Goal: Task Accomplishment & Management: Complete application form

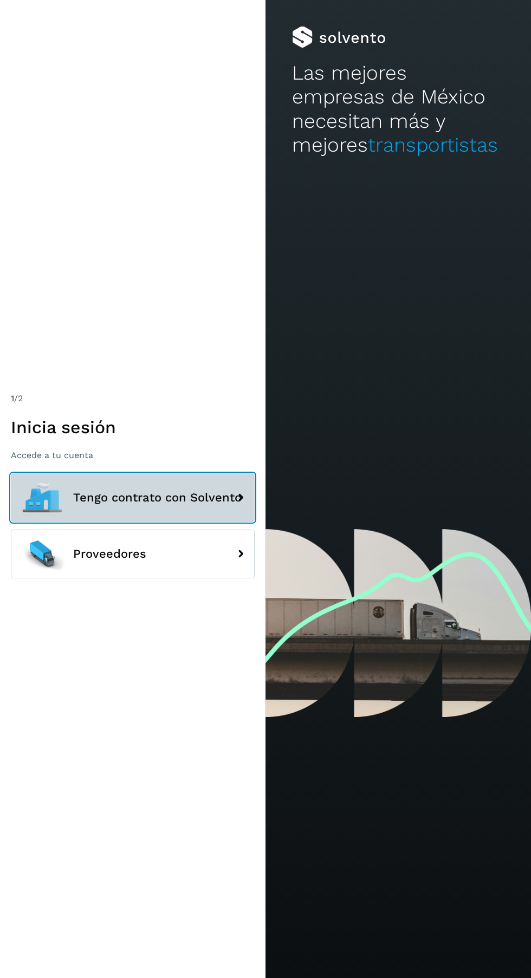
click at [191, 504] on span "Tengo contrato con Solvento" at bounding box center [157, 497] width 168 height 13
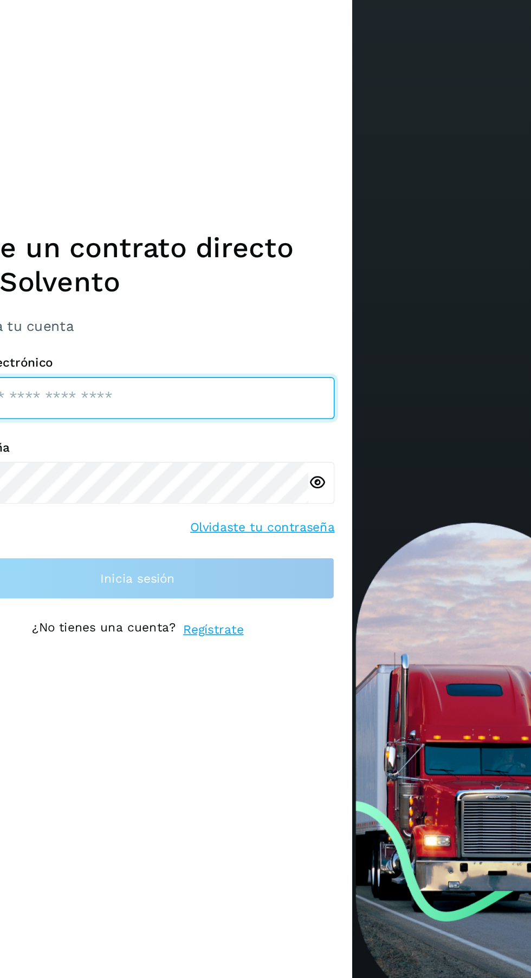
click at [177, 492] on input "email" at bounding box center [133, 479] width 244 height 26
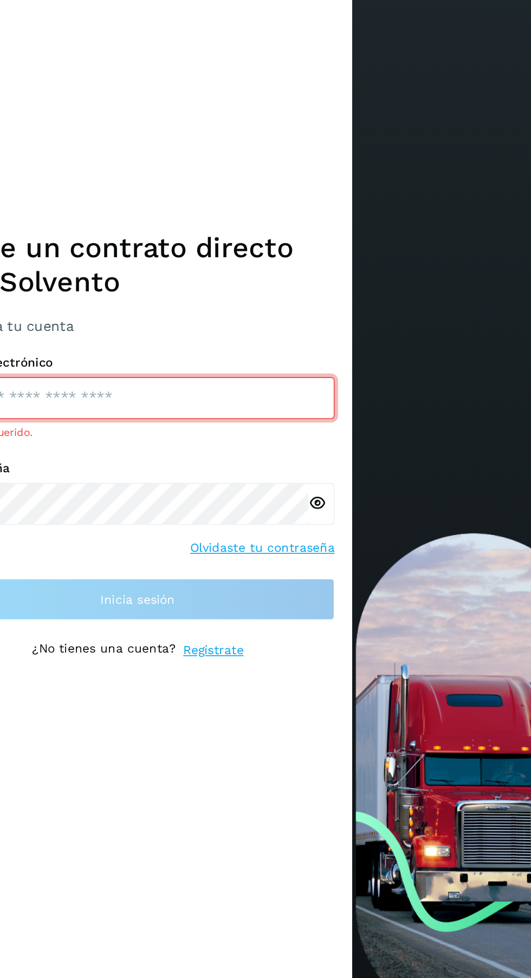
type input "**********"
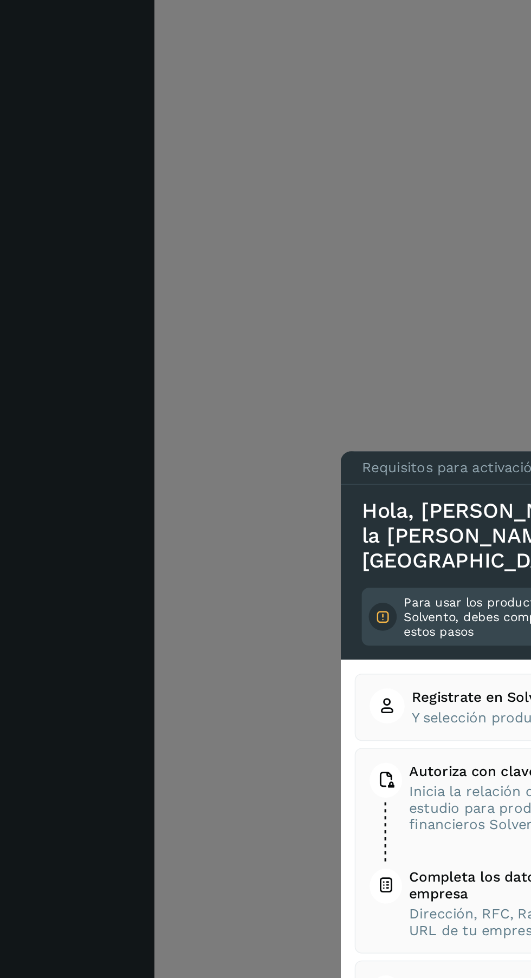
click at [233, 488] on div at bounding box center [265, 489] width 531 height 978
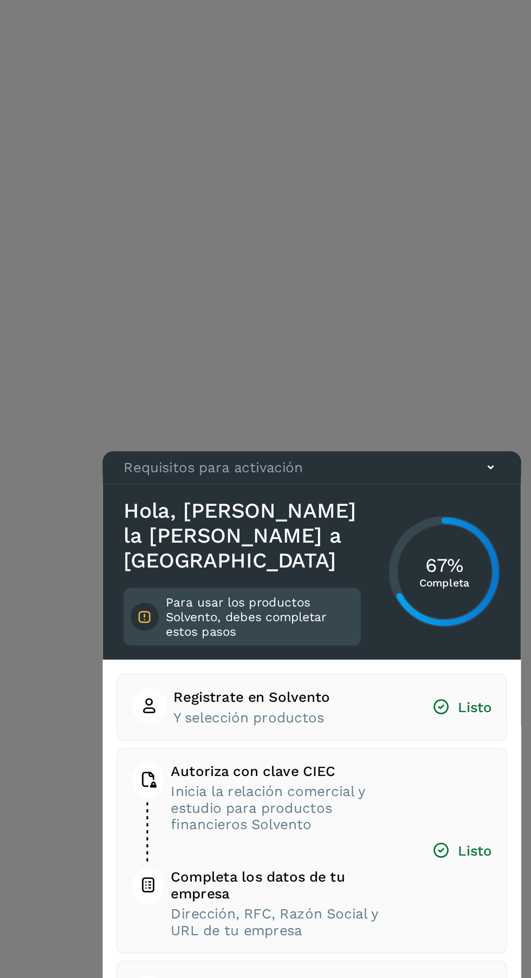
click at [498, 532] on div "Requisitos para activación" at bounding box center [387, 522] width 259 height 21
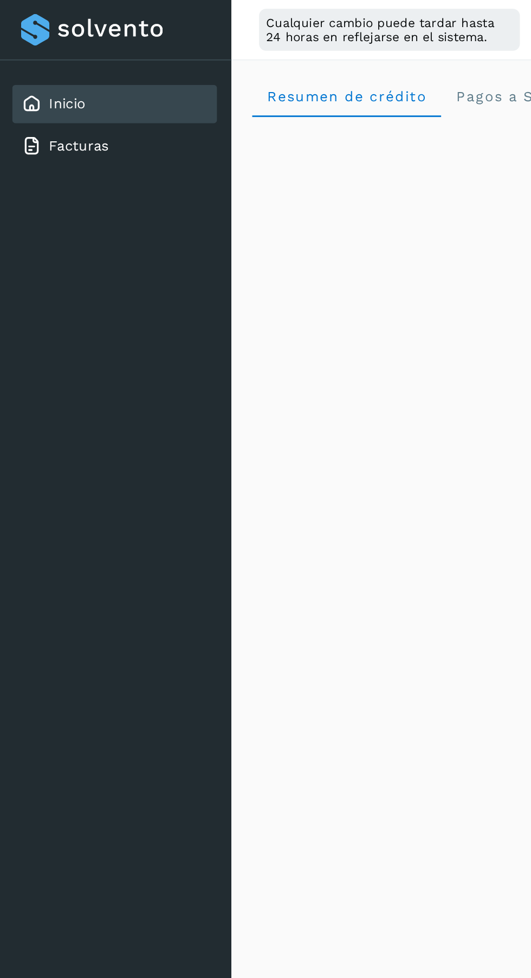
click at [56, 92] on link "Facturas" at bounding box center [48, 90] width 37 height 10
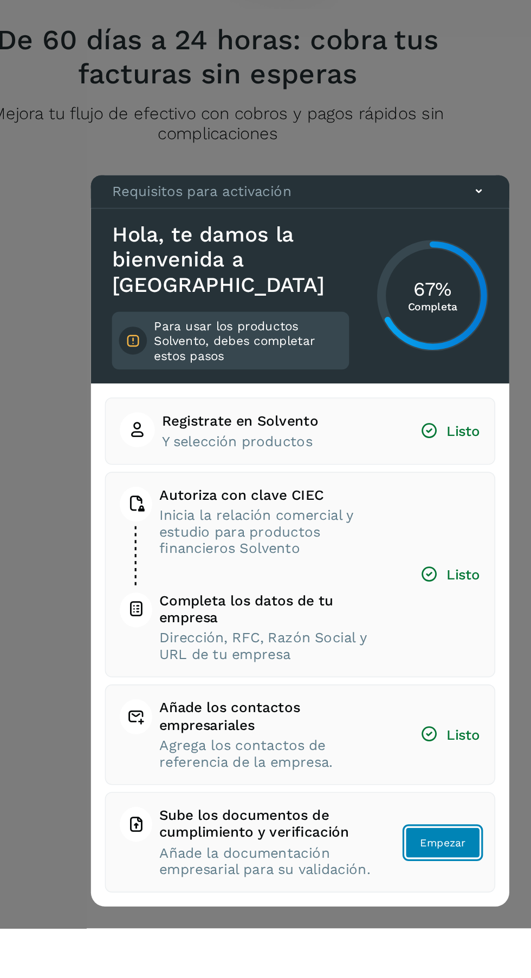
click at [476, 930] on span "Empezar" at bounding box center [476, 925] width 28 height 10
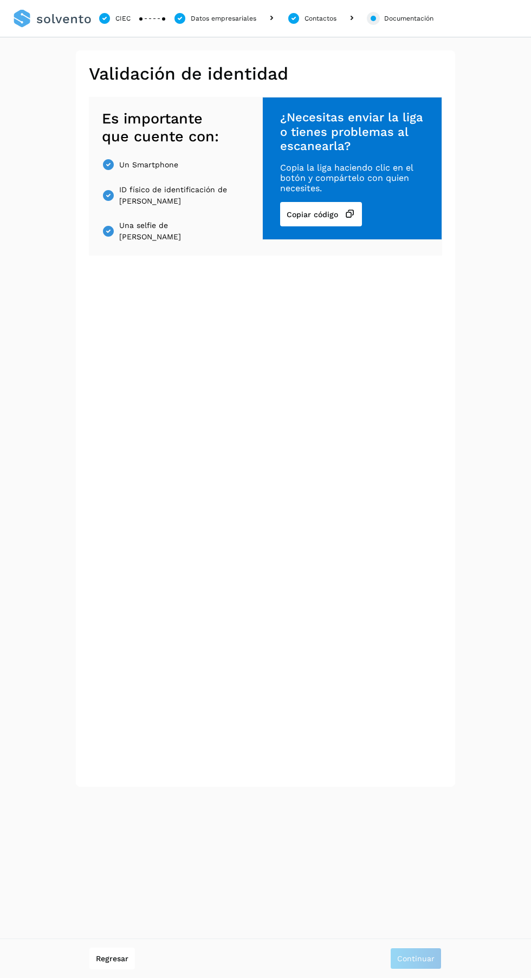
scroll to position [49, 0]
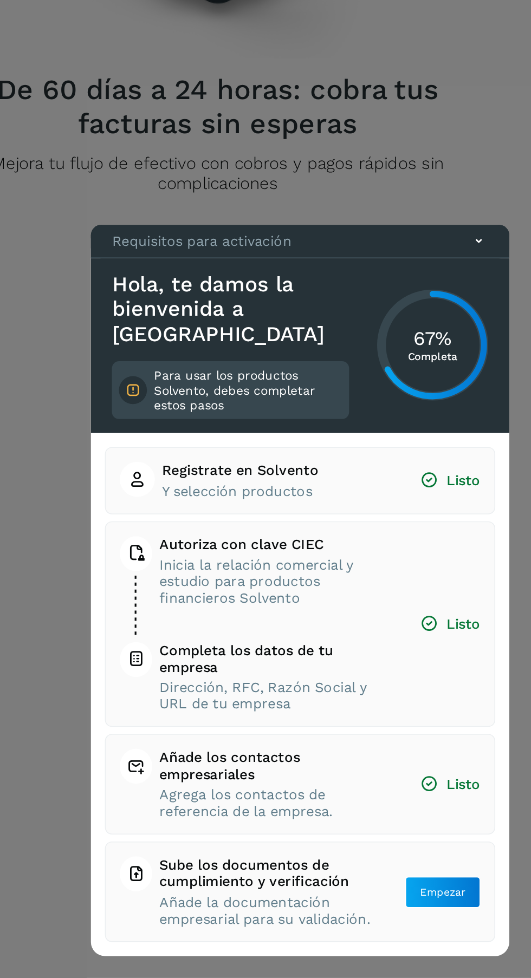
click at [503, 528] on icon at bounding box center [498, 521] width 11 height 11
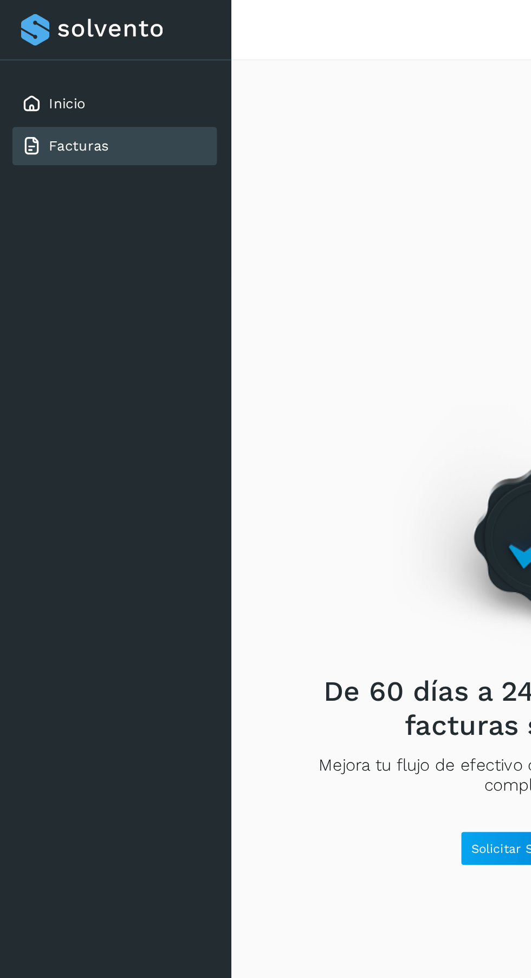
click at [79, 67] on div "Inicio" at bounding box center [71, 65] width 127 height 24
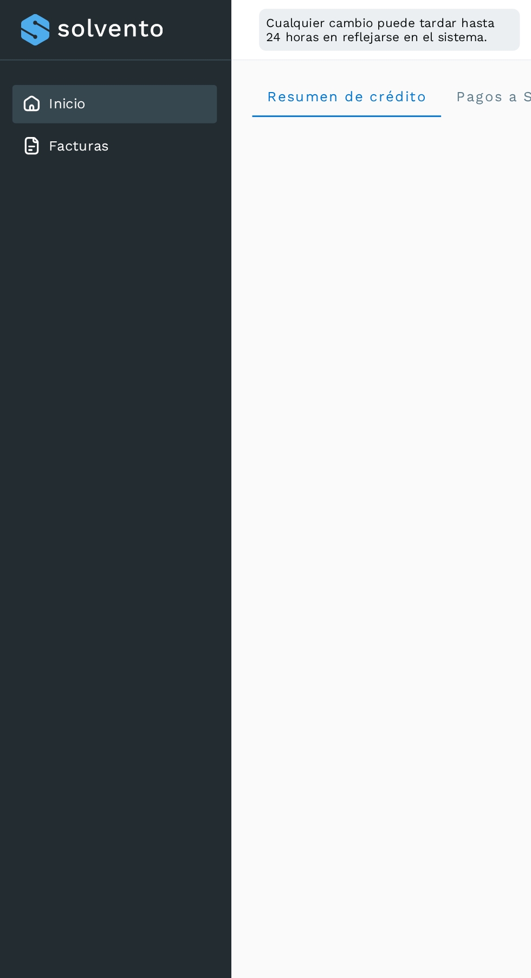
click at [54, 91] on link "Facturas" at bounding box center [48, 90] width 37 height 10
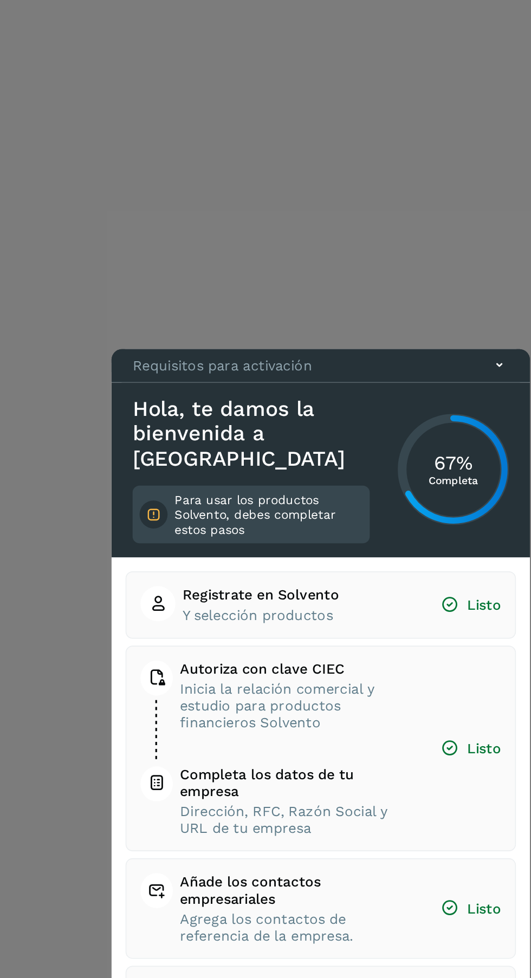
click at [499, 532] on div "Requisitos para activación" at bounding box center [387, 522] width 259 height 21
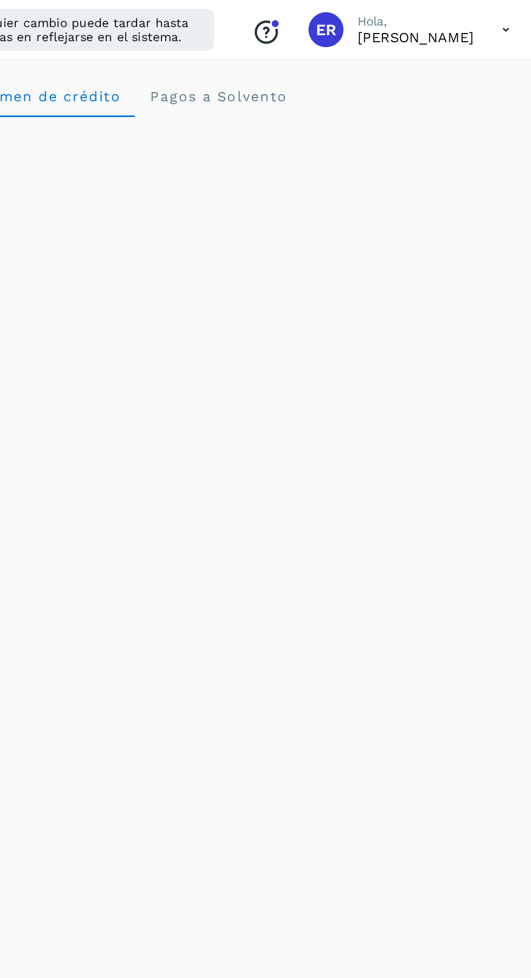
click at [459, 26] on p "[PERSON_NAME]" at bounding box center [447, 23] width 72 height 10
click at [402, 18] on div "ER" at bounding box center [391, 19] width 22 height 22
click at [443, 30] on div "Conoce nuestros beneficios ER Hola, Eduardo Reyes" at bounding box center [425, 18] width 177 height 25
click at [420, 30] on div "Conoce nuestros beneficios ER Hola, Eduardo Reyes" at bounding box center [425, 18] width 177 height 25
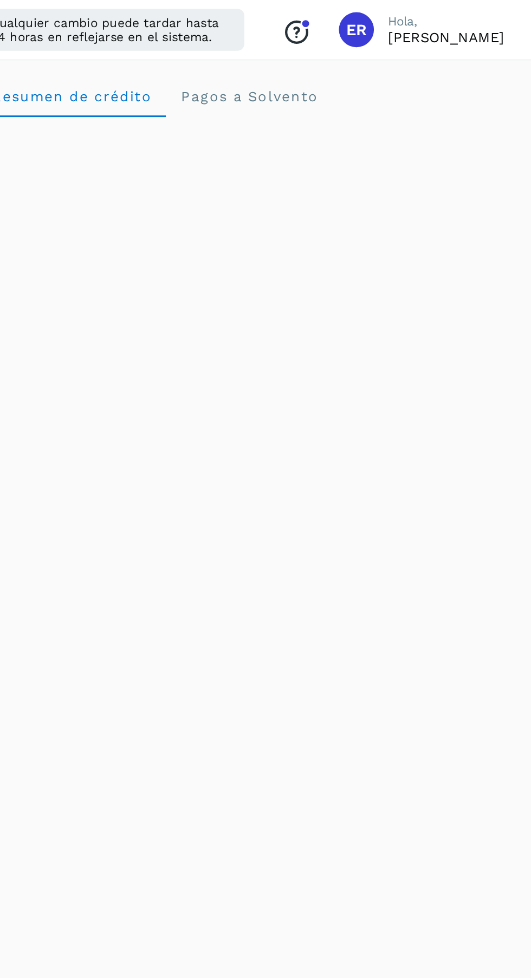
click at [400, 29] on div "Conoce nuestros beneficios ER Hola, Eduardo Reyes" at bounding box center [425, 18] width 177 height 25
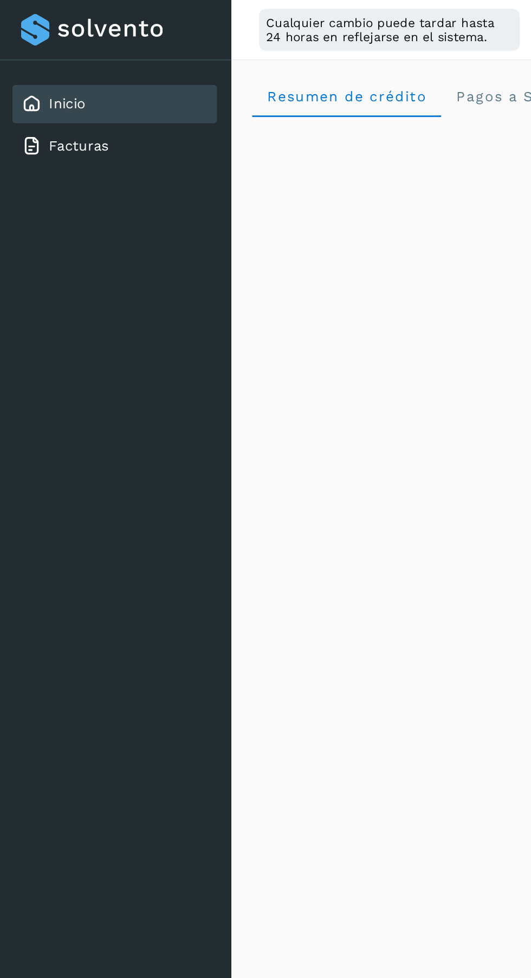
click at [64, 90] on link "Facturas" at bounding box center [48, 90] width 37 height 10
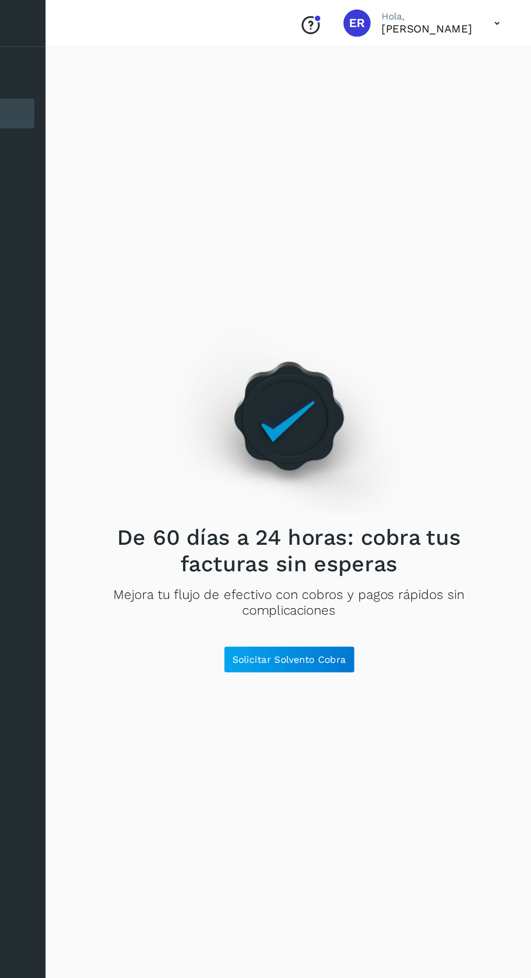
click at [363, 15] on icon "Conoce nuestros beneficios" at bounding box center [354, 19] width 17 height 17
